Goal: Find specific page/section: Find specific page/section

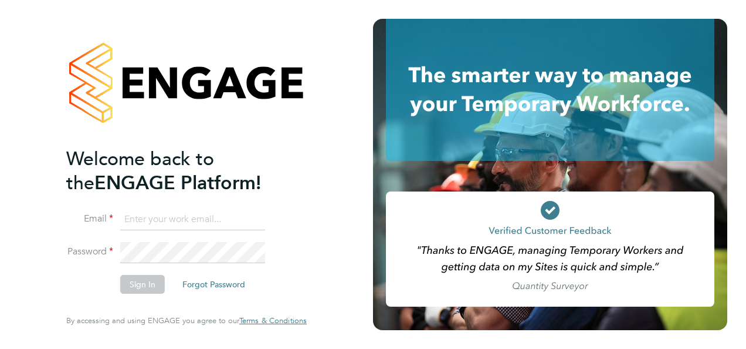
type input "daniel.bassett@thornbaker.co.uk"
click at [152, 276] on button "Sign In" at bounding box center [142, 284] width 45 height 19
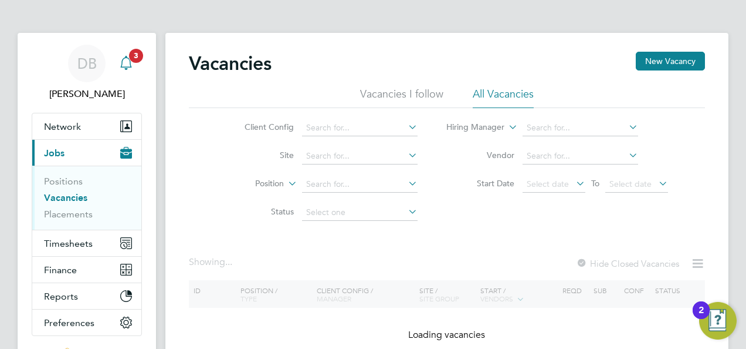
click at [130, 53] on span "3" at bounding box center [136, 56] width 14 height 14
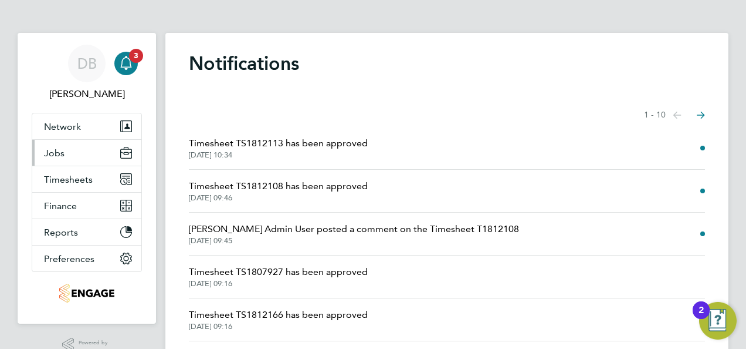
click at [66, 154] on button "Jobs" at bounding box center [86, 153] width 109 height 26
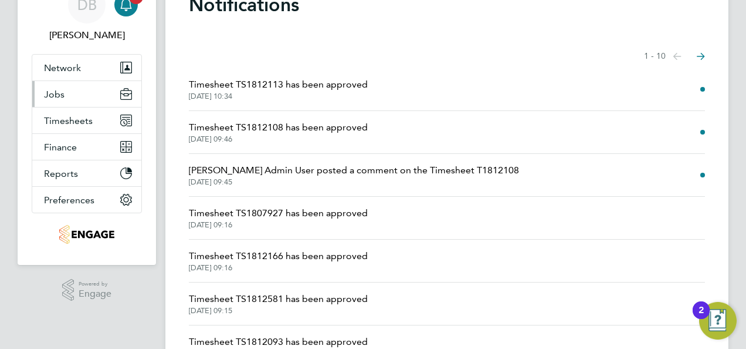
click at [77, 87] on button "Jobs" at bounding box center [86, 94] width 109 height 26
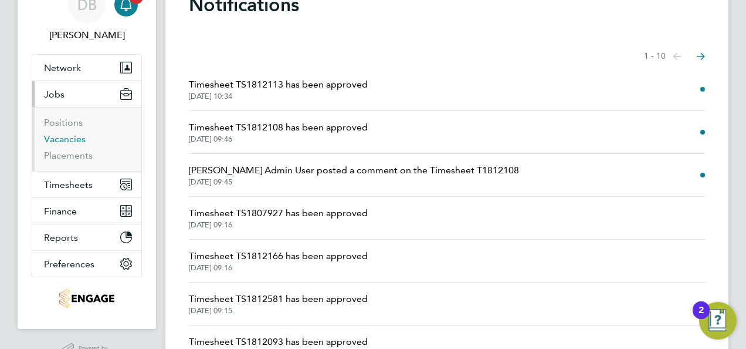
click at [61, 138] on link "Vacancies" at bounding box center [65, 138] width 42 height 11
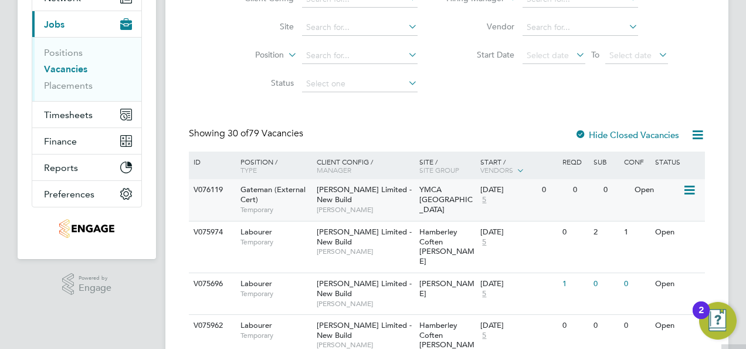
scroll to position [176, 0]
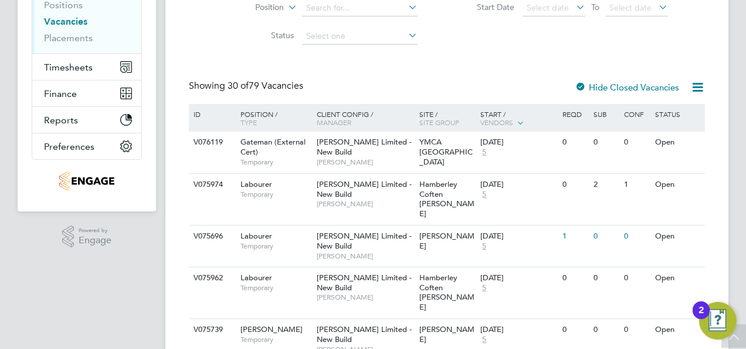
click at [695, 87] on icon at bounding box center [698, 87] width 15 height 15
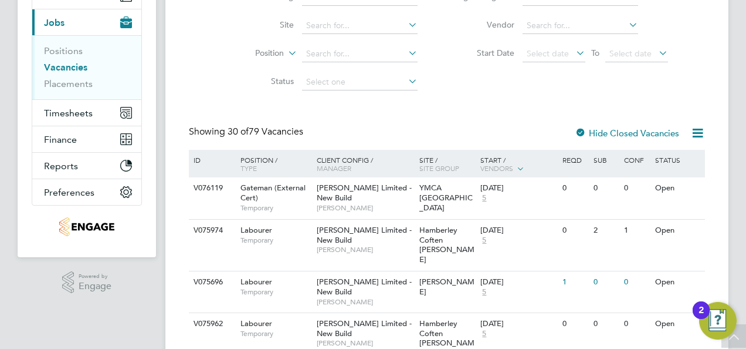
scroll to position [59, 0]
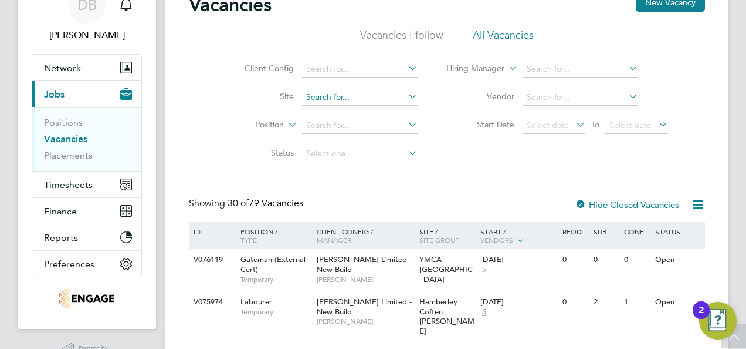
click at [350, 94] on input at bounding box center [360, 97] width 116 height 16
click at [347, 202] on li "Stone Walk - Sea bridge" at bounding box center [459, 206] width 315 height 16
type input "Stone Walk - Seabridge"
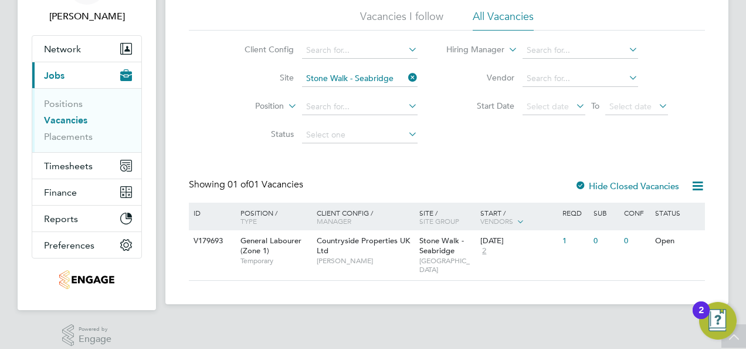
scroll to position [87, 0]
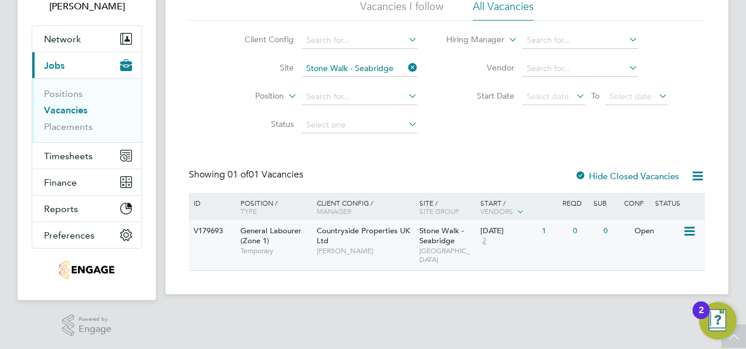
click at [257, 229] on span "General Labourer (Zone 1)" at bounding box center [271, 235] width 61 height 20
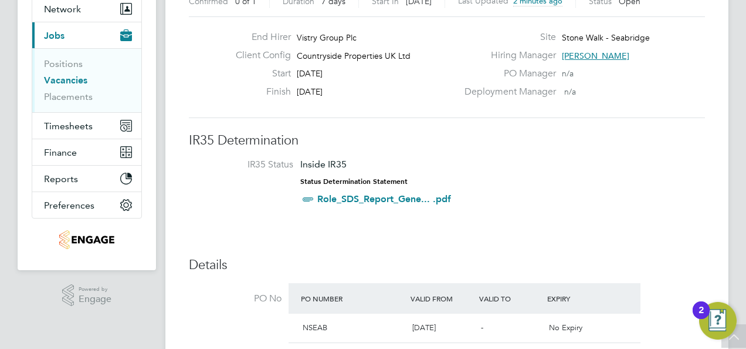
drag, startPoint x: 464, startPoint y: 137, endPoint x: 459, endPoint y: 153, distance: 16.4
click at [464, 138] on h3 "IR35 Determination" at bounding box center [447, 140] width 516 height 17
